Goal: Book appointment/travel/reservation

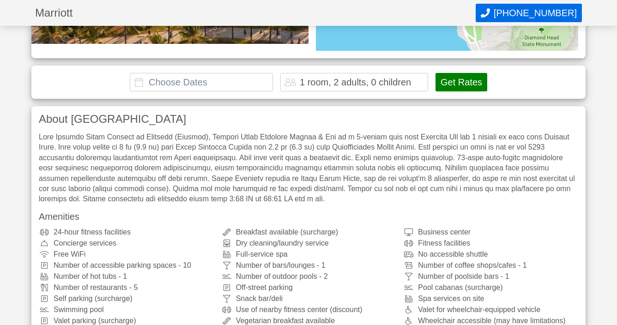
scroll to position [146, 0]
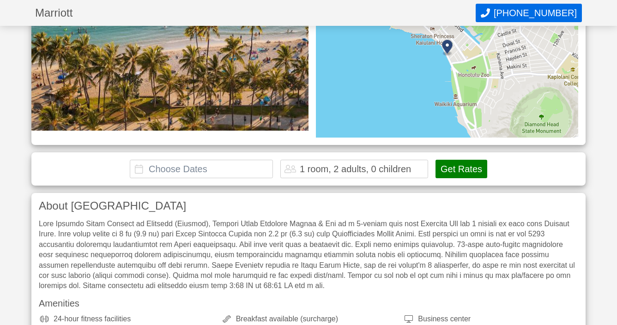
click at [178, 170] on input "text" at bounding box center [201, 169] width 143 height 18
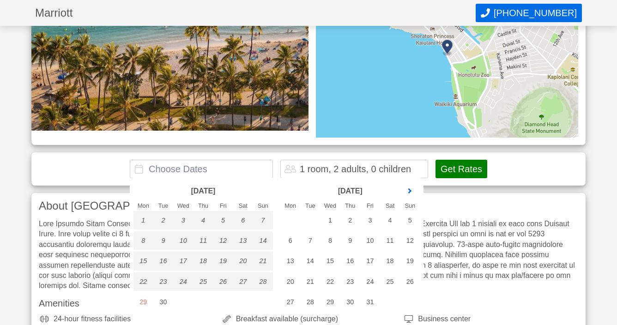
click at [410, 191] on link "next month" at bounding box center [410, 191] width 14 height 14
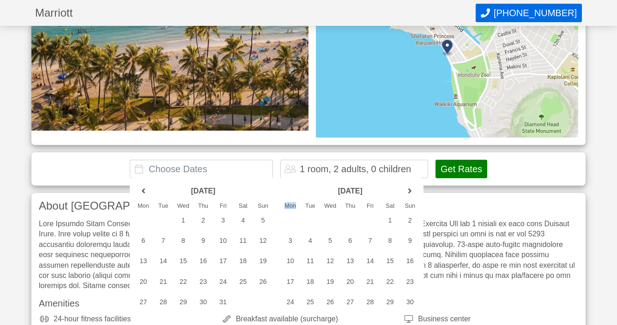
click at [410, 191] on link "next month" at bounding box center [410, 191] width 14 height 14
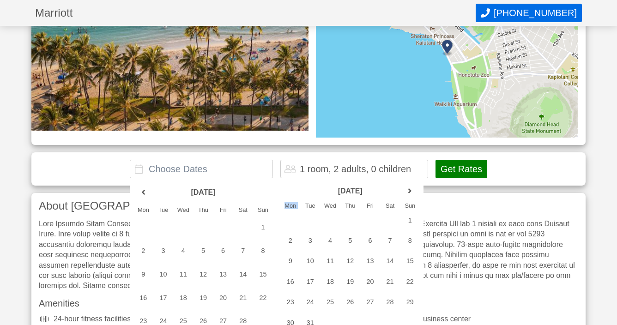
click at [410, 191] on link "next month" at bounding box center [410, 191] width 14 height 14
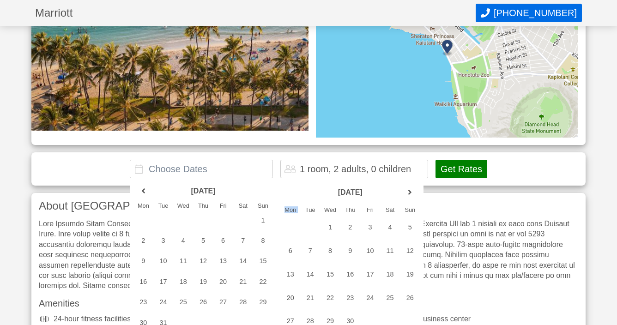
click at [410, 191] on link "next month" at bounding box center [410, 193] width 14 height 14
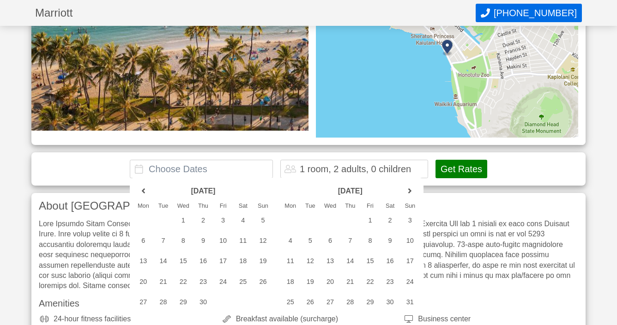
click at [410, 191] on link "next month" at bounding box center [410, 191] width 14 height 14
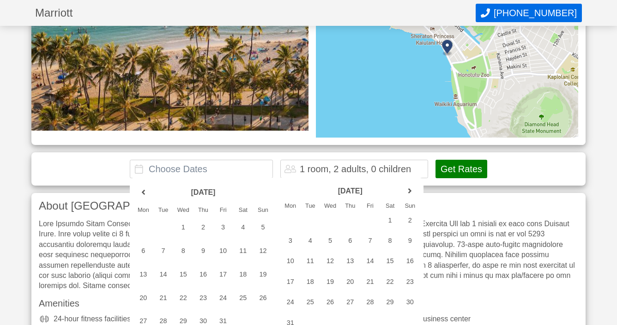
click at [410, 191] on link "next month" at bounding box center [410, 191] width 14 height 14
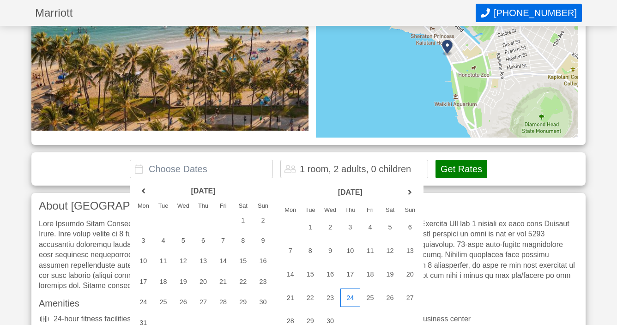
click at [346, 301] on div "24" at bounding box center [350, 298] width 20 height 18
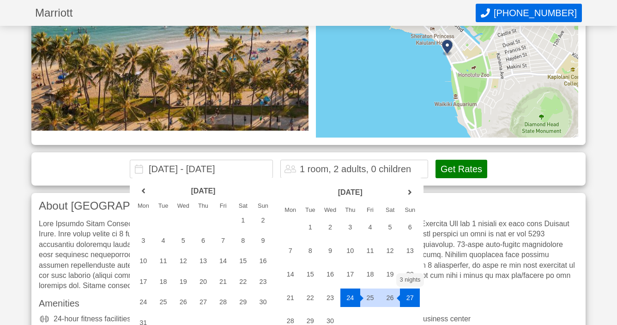
click at [409, 299] on div "27" at bounding box center [410, 298] width 20 height 18
type input "[DATE] - [DATE]"
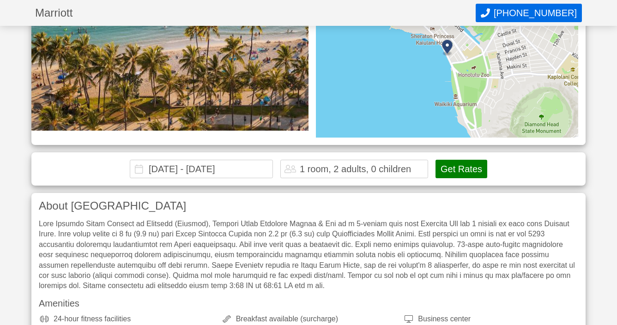
click at [460, 169] on button "Get Rates" at bounding box center [462, 169] width 52 height 18
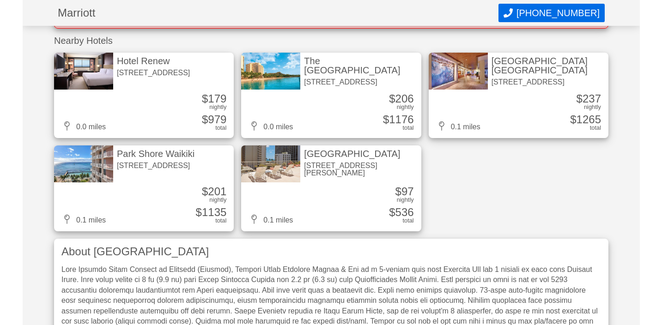
scroll to position [303, 0]
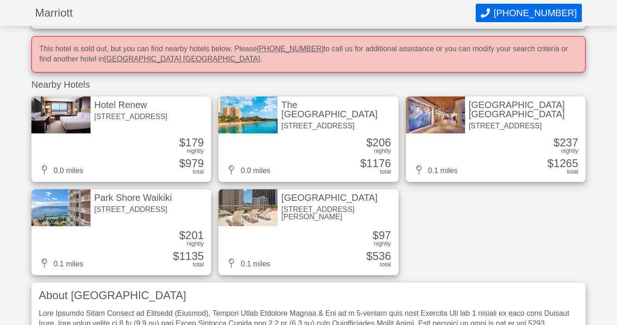
click at [476, 105] on div "[GEOGRAPHIC_DATA] [GEOGRAPHIC_DATA]" at bounding box center [525, 109] width 113 height 18
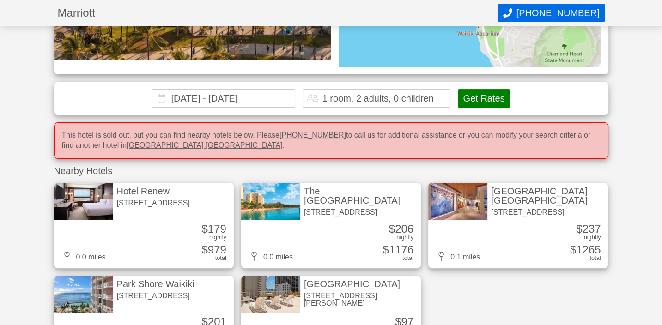
scroll to position [167, 0]
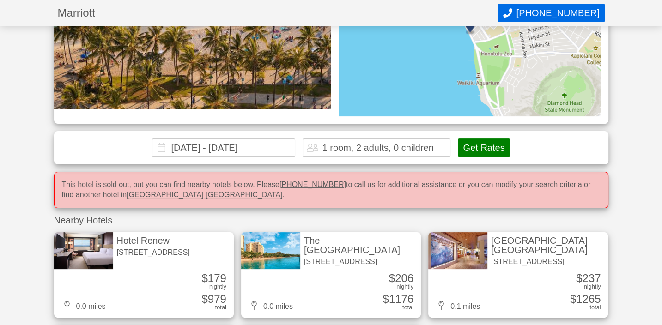
click at [532, 239] on div "[GEOGRAPHIC_DATA] [GEOGRAPHIC_DATA]" at bounding box center [547, 245] width 113 height 18
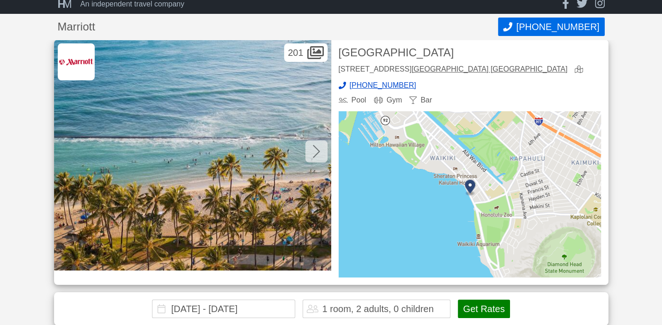
scroll to position [0, 0]
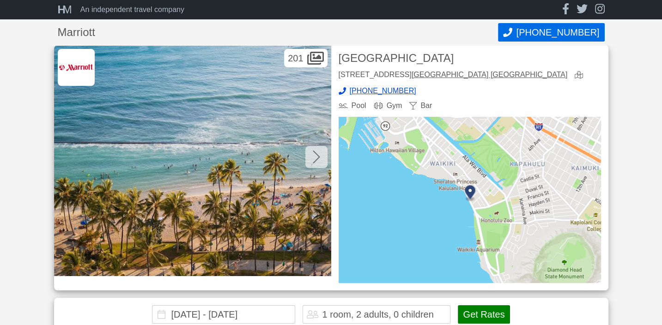
click at [316, 159] on icon at bounding box center [316, 157] width 7 height 13
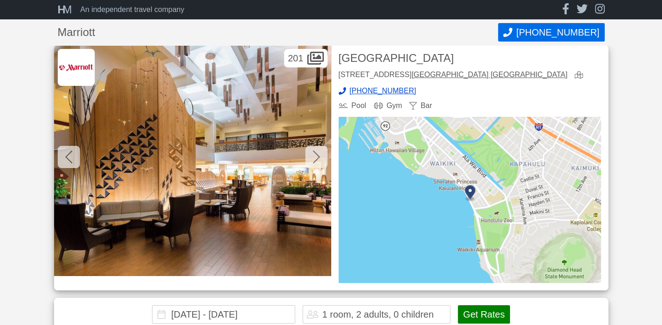
click at [316, 159] on icon at bounding box center [316, 157] width 7 height 13
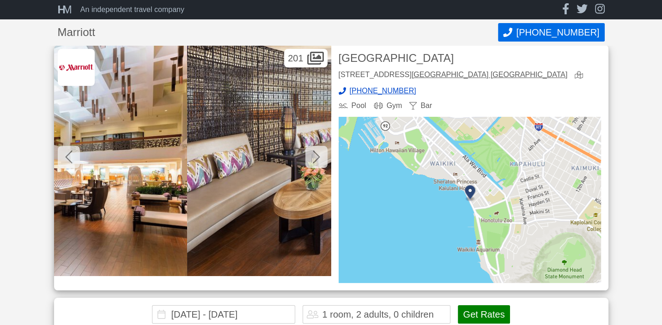
scroll to position [0, 554]
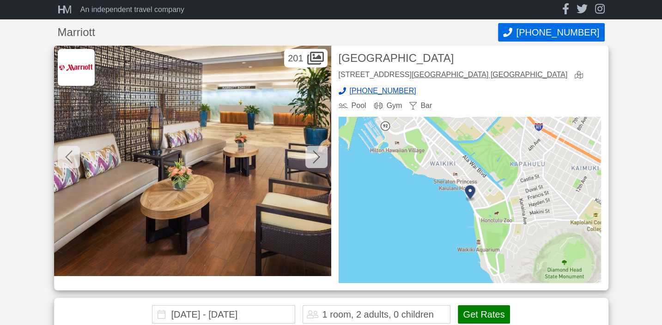
click at [73, 149] on div at bounding box center [69, 157] width 22 height 22
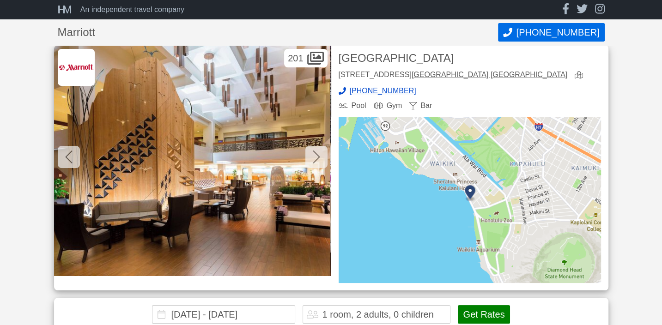
scroll to position [0, 277]
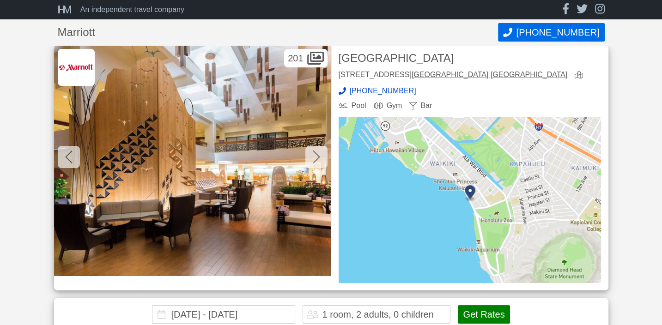
click at [314, 157] on icon at bounding box center [316, 157] width 7 height 15
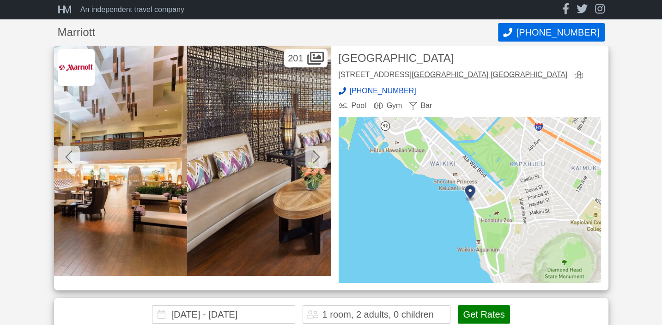
scroll to position [0, 554]
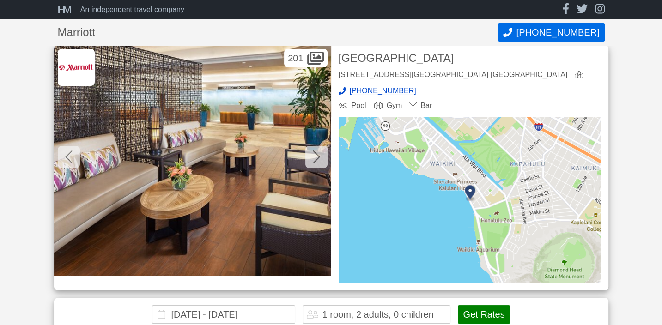
click at [314, 157] on icon at bounding box center [316, 157] width 7 height 15
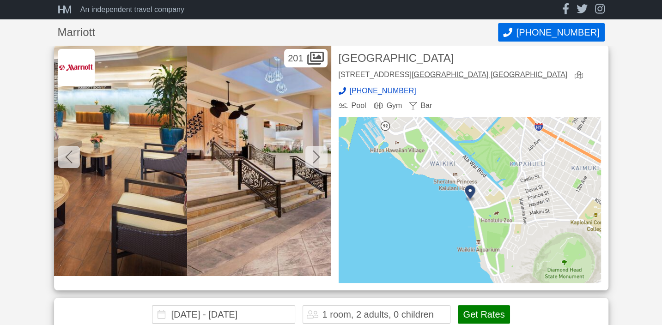
scroll to position [0, 832]
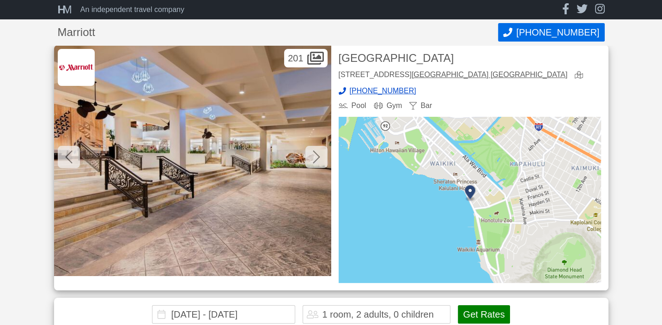
click at [314, 157] on icon at bounding box center [316, 157] width 7 height 15
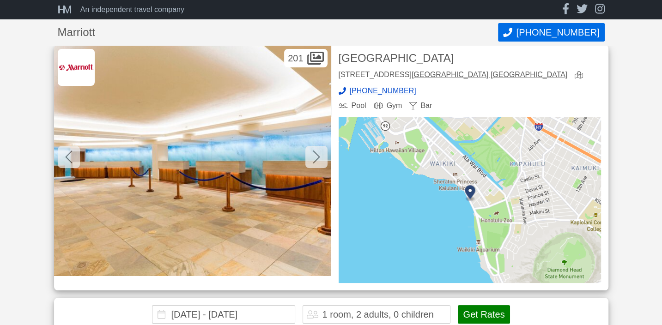
click at [314, 157] on icon at bounding box center [316, 157] width 7 height 15
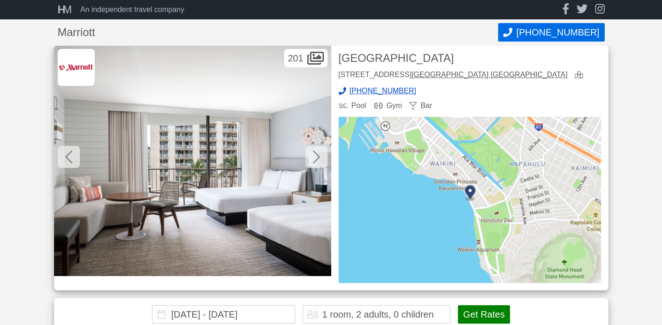
click at [314, 157] on icon at bounding box center [316, 157] width 7 height 15
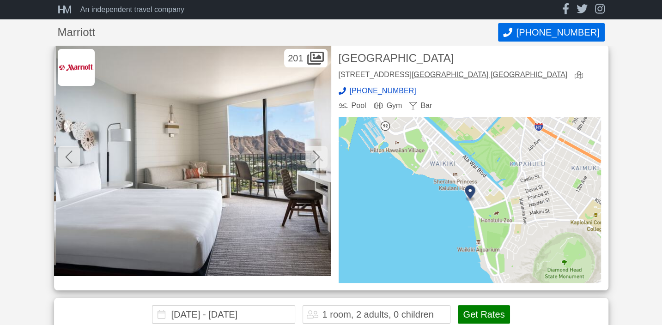
scroll to position [0, 1663]
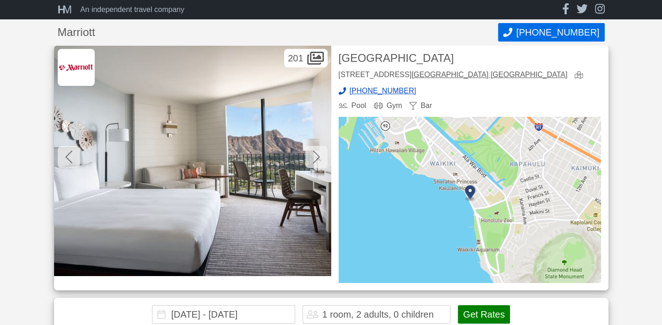
click at [66, 156] on icon at bounding box center [68, 157] width 7 height 13
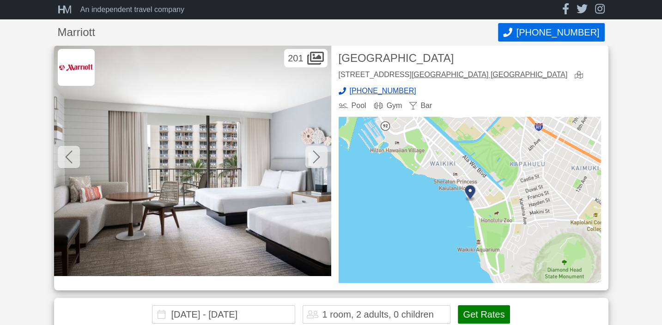
click at [66, 156] on icon at bounding box center [68, 157] width 7 height 13
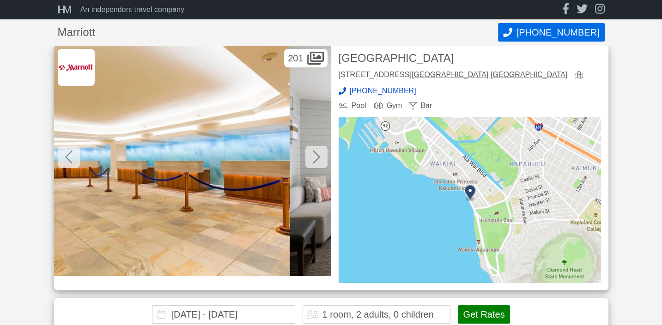
scroll to position [0, 1109]
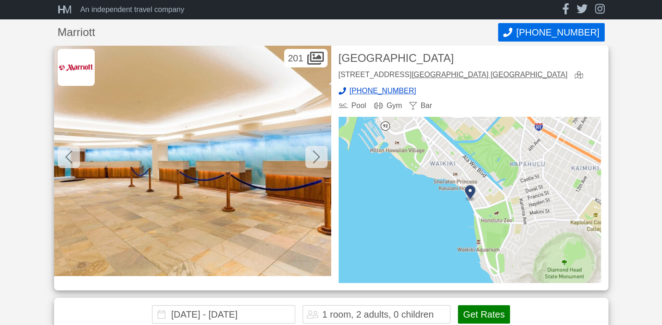
click at [316, 157] on icon at bounding box center [316, 157] width 7 height 15
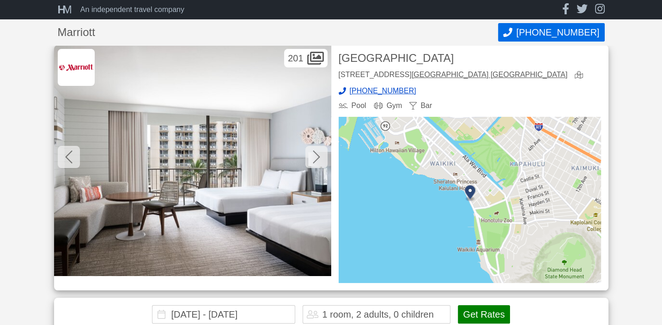
click at [316, 157] on icon at bounding box center [316, 157] width 7 height 15
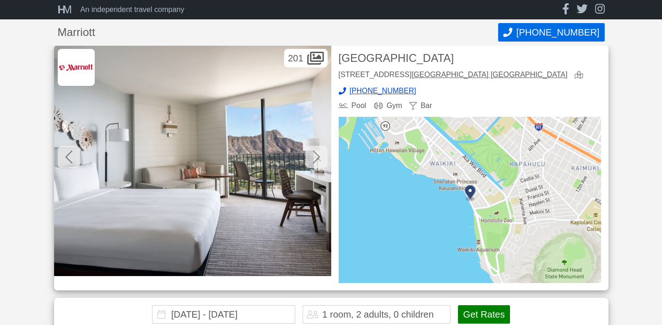
click at [316, 157] on icon at bounding box center [316, 157] width 7 height 15
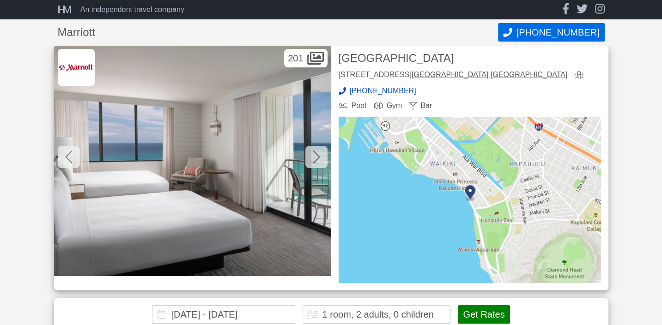
click at [316, 157] on icon at bounding box center [316, 157] width 7 height 15
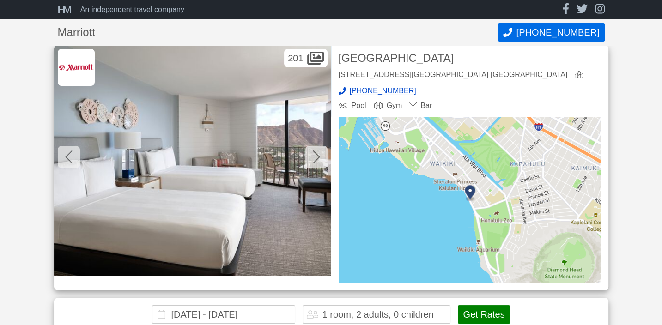
click at [316, 157] on icon at bounding box center [316, 157] width 7 height 15
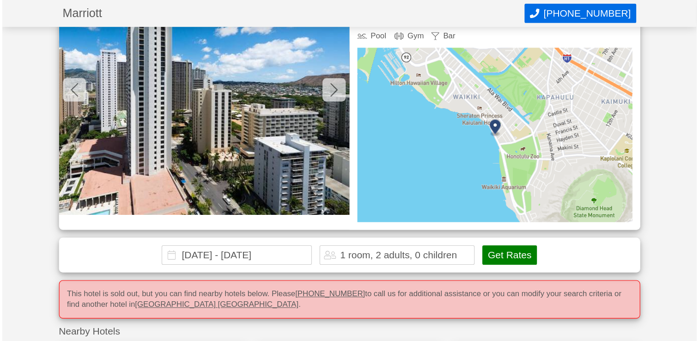
scroll to position [0, 0]
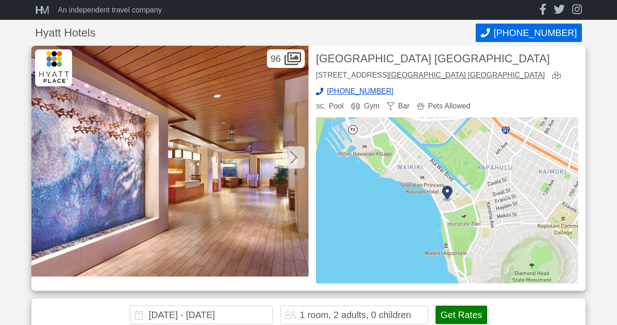
scroll to position [2, 0]
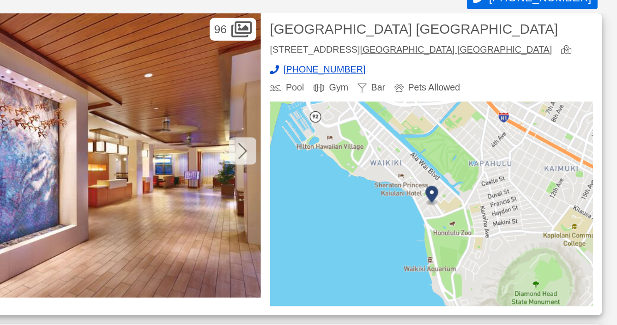
click at [424, 188] on img at bounding box center [447, 198] width 262 height 166
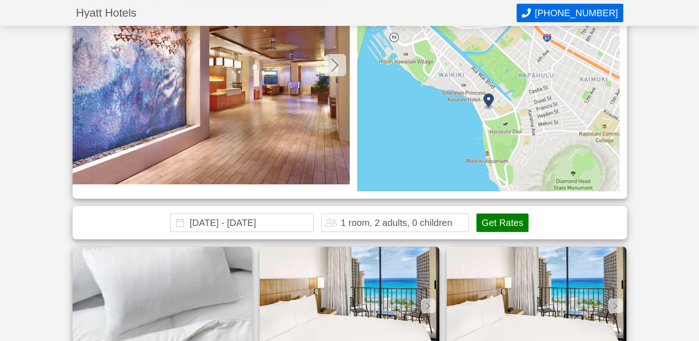
scroll to position [5, 0]
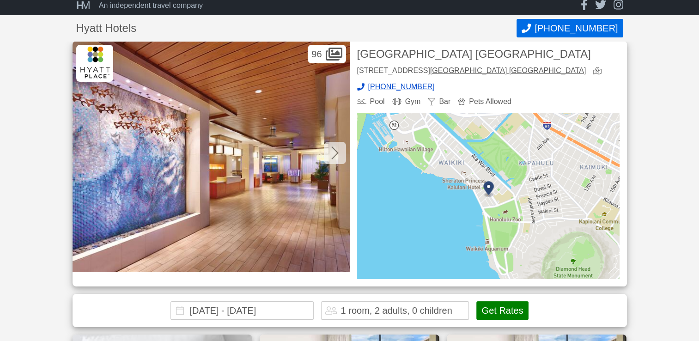
click at [333, 153] on icon at bounding box center [334, 153] width 7 height 15
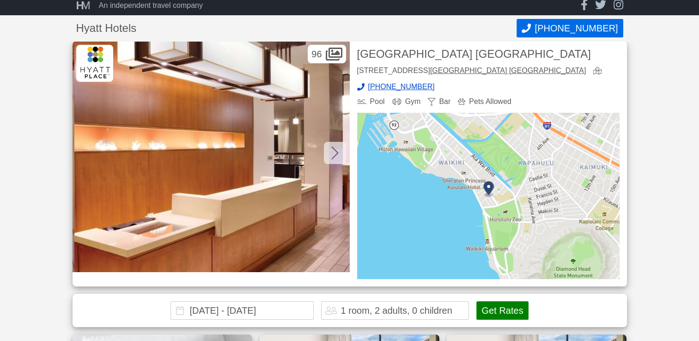
scroll to position [0, 277]
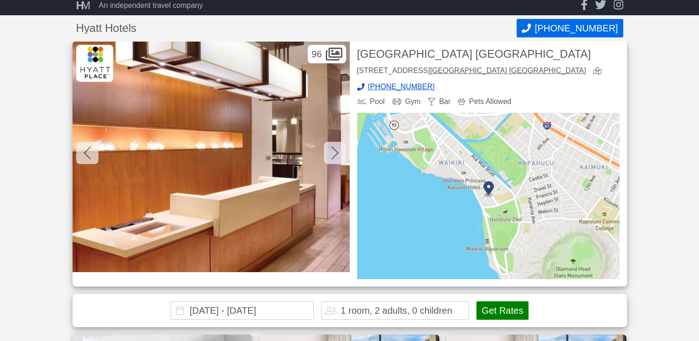
click at [333, 153] on icon at bounding box center [334, 153] width 7 height 15
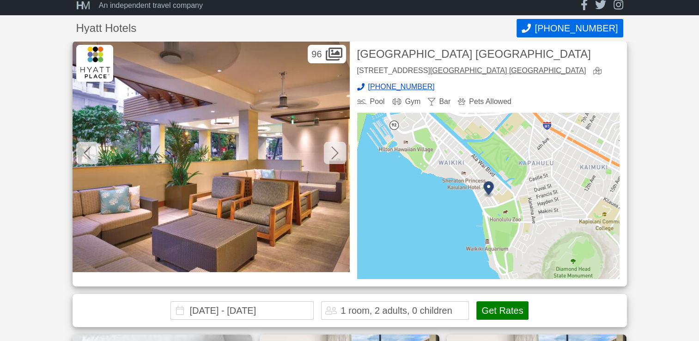
click at [333, 153] on icon at bounding box center [334, 153] width 7 height 15
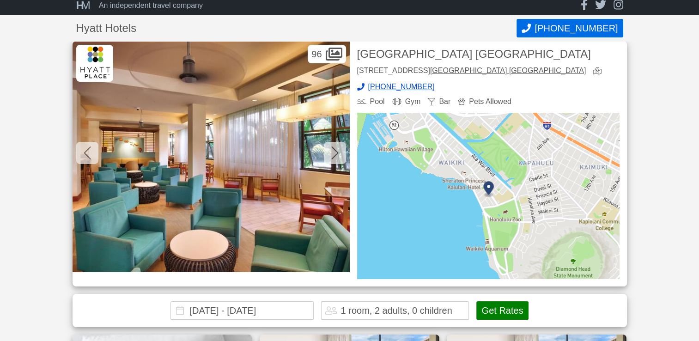
click at [333, 153] on icon at bounding box center [334, 153] width 7 height 15
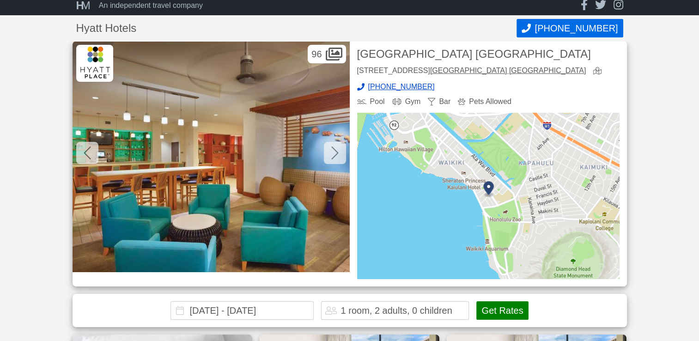
click at [333, 153] on icon at bounding box center [334, 153] width 7 height 15
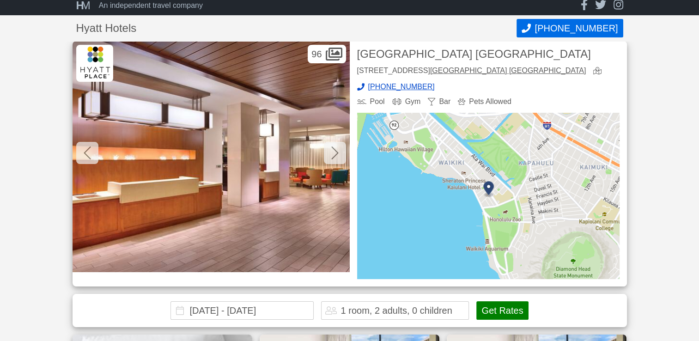
click at [333, 153] on icon at bounding box center [334, 153] width 7 height 15
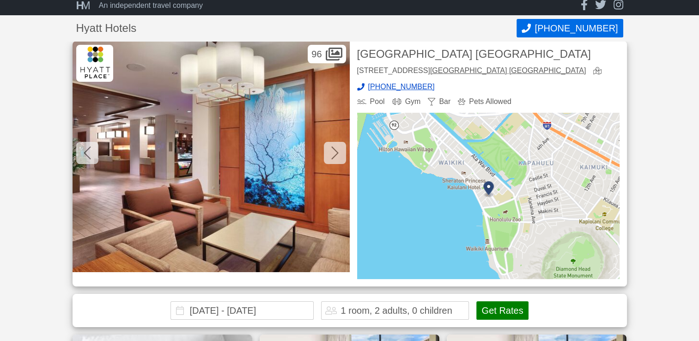
click at [333, 153] on icon at bounding box center [334, 153] width 7 height 15
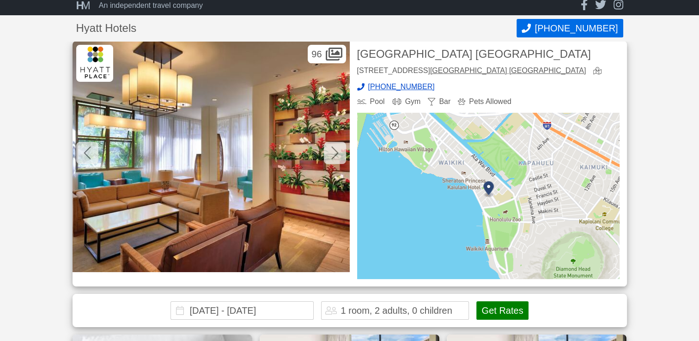
click at [333, 153] on icon at bounding box center [334, 153] width 7 height 15
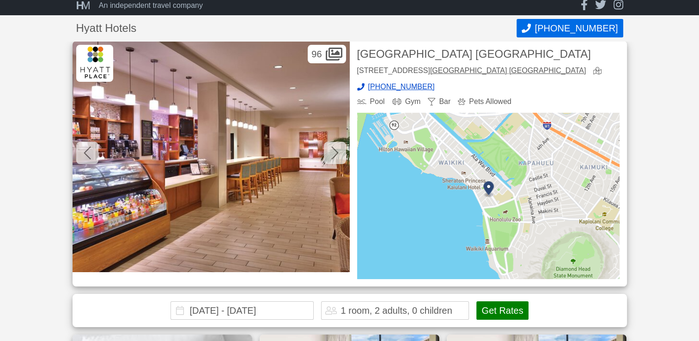
click at [333, 153] on icon at bounding box center [334, 153] width 7 height 15
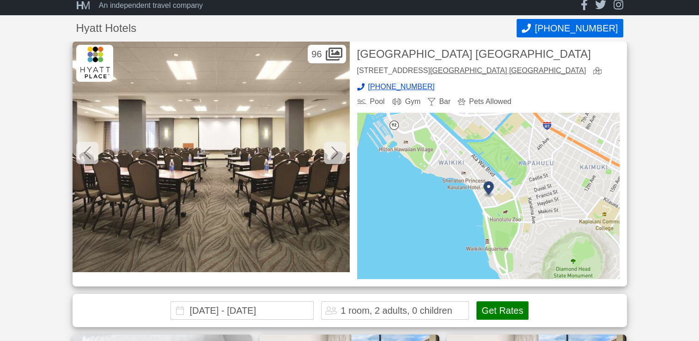
click at [333, 153] on icon at bounding box center [334, 153] width 7 height 15
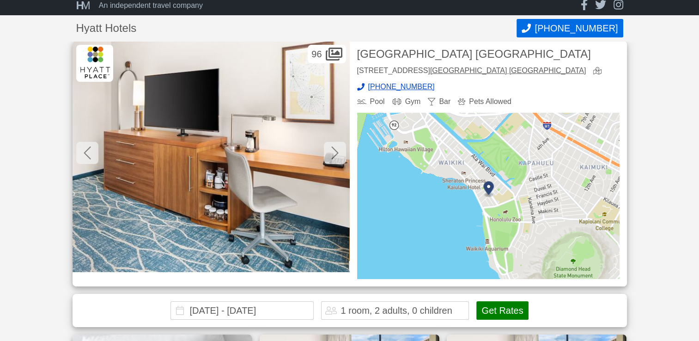
click at [333, 153] on icon at bounding box center [334, 153] width 7 height 15
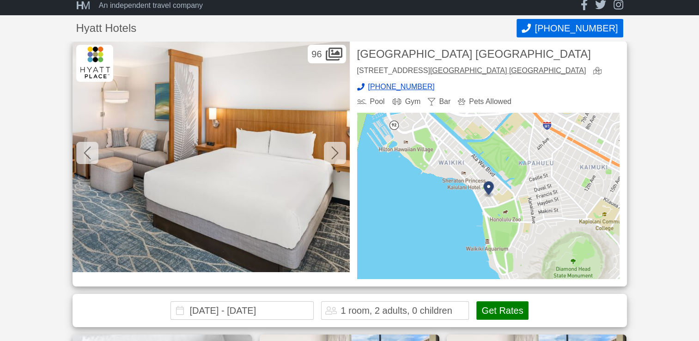
click at [333, 153] on icon at bounding box center [334, 153] width 7 height 15
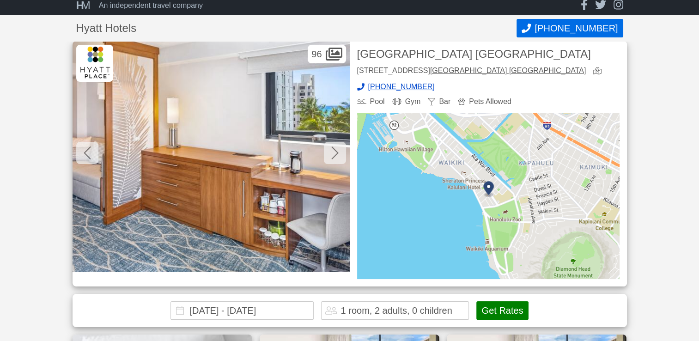
click at [333, 153] on icon at bounding box center [334, 153] width 7 height 15
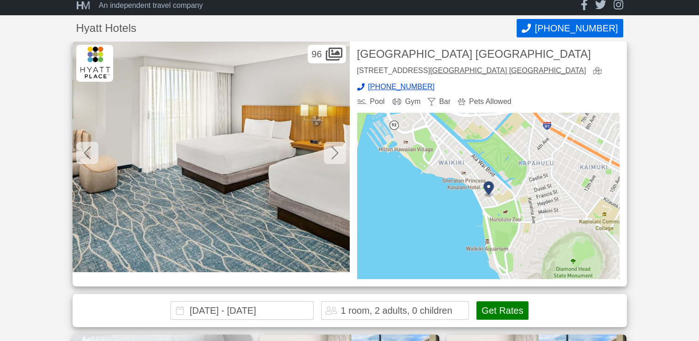
click at [333, 153] on icon at bounding box center [334, 153] width 7 height 15
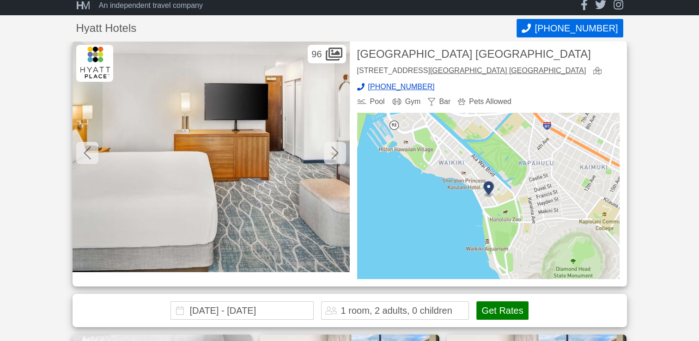
click at [333, 153] on icon at bounding box center [334, 153] width 7 height 15
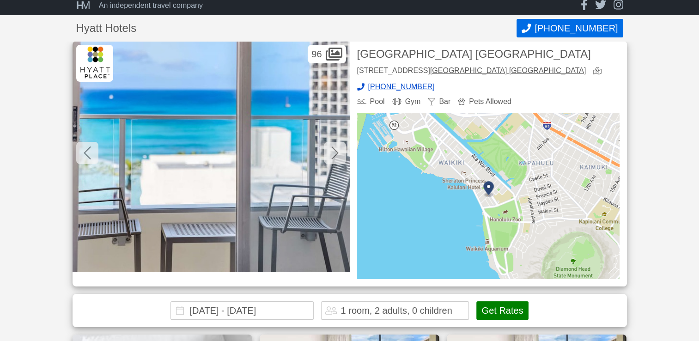
click at [333, 153] on icon at bounding box center [334, 153] width 7 height 15
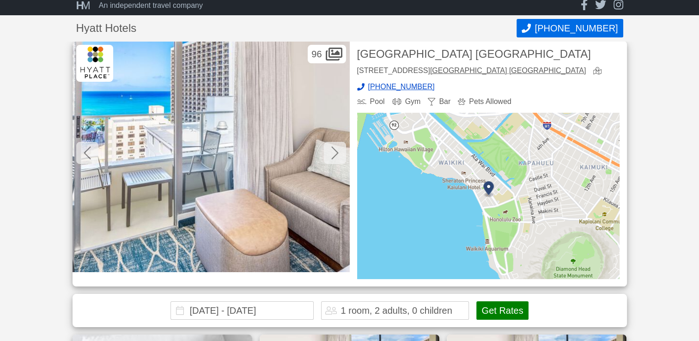
scroll to position [0, 4435]
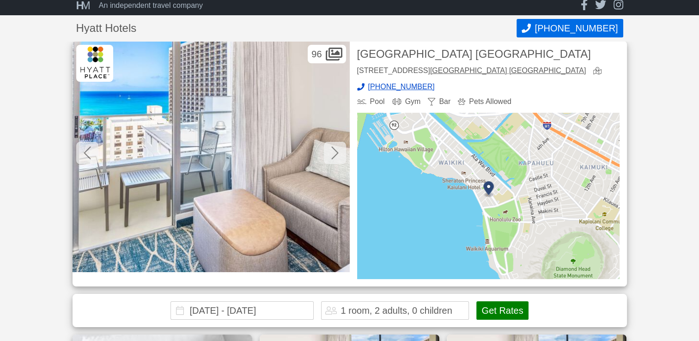
click at [333, 153] on icon at bounding box center [334, 153] width 7 height 15
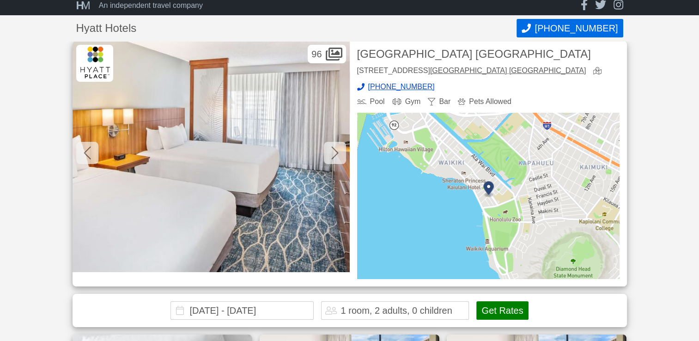
click at [333, 153] on icon at bounding box center [334, 153] width 7 height 15
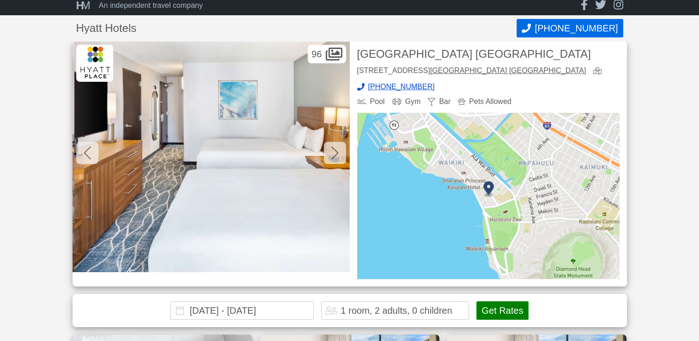
scroll to position [0, 4989]
